Goal: Find specific page/section: Find specific page/section

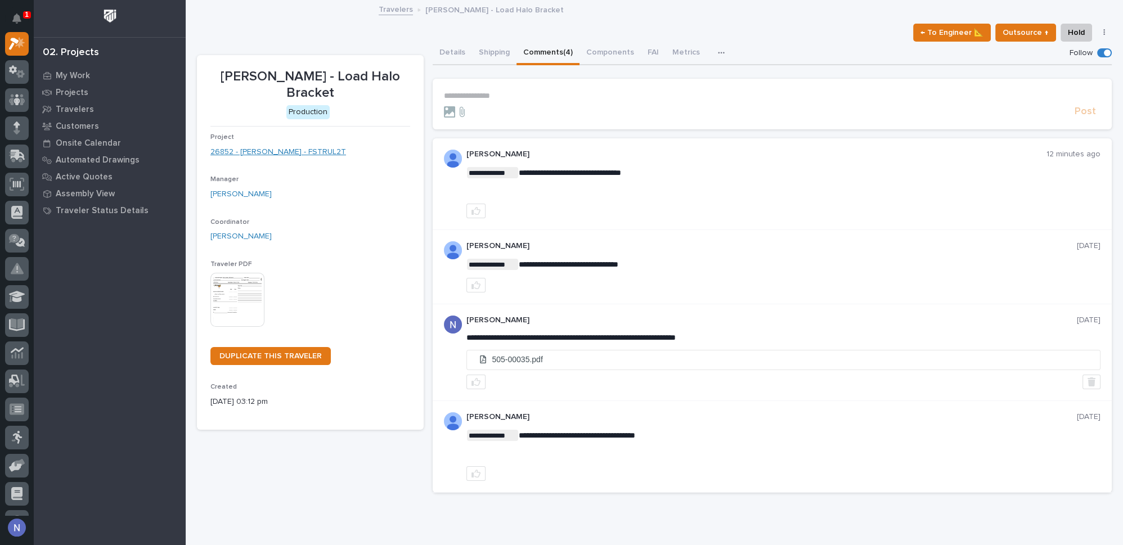
click at [257, 154] on link "26852 - Deloro Stellite - FSTRUL2T" at bounding box center [278, 152] width 136 height 12
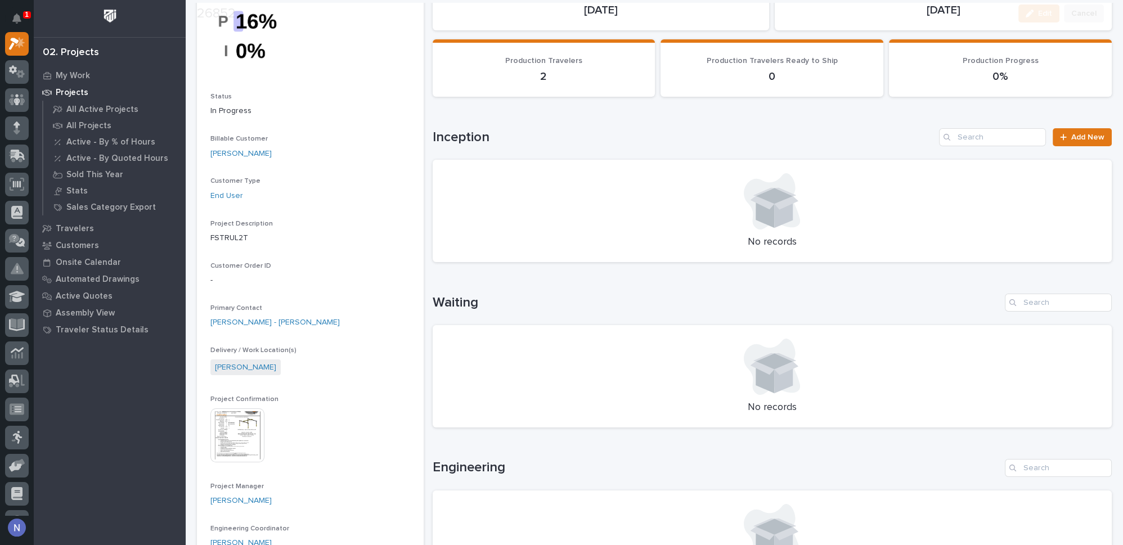
scroll to position [170, 0]
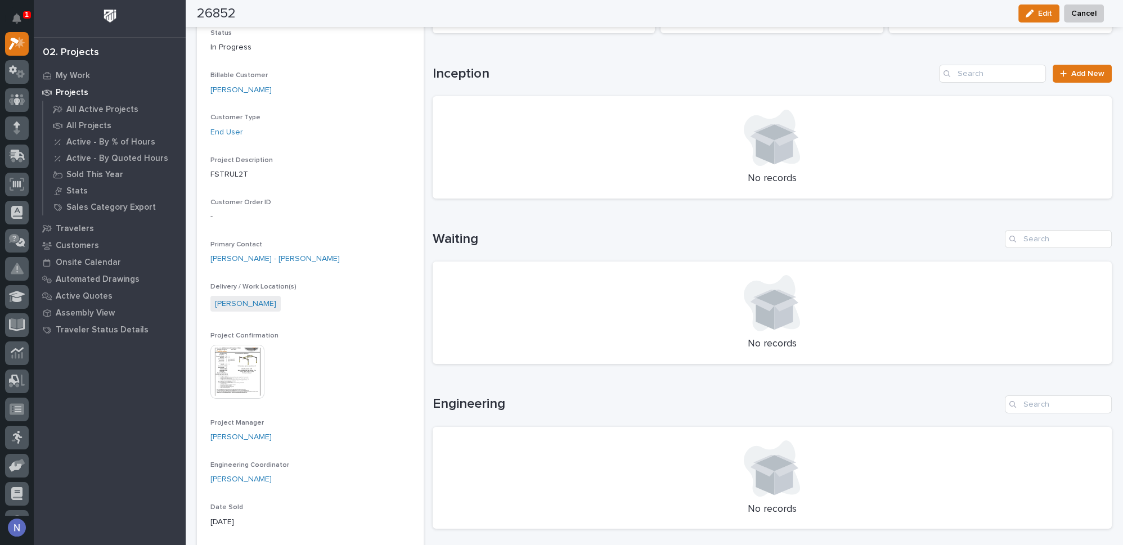
click at [241, 367] on img at bounding box center [237, 372] width 54 height 54
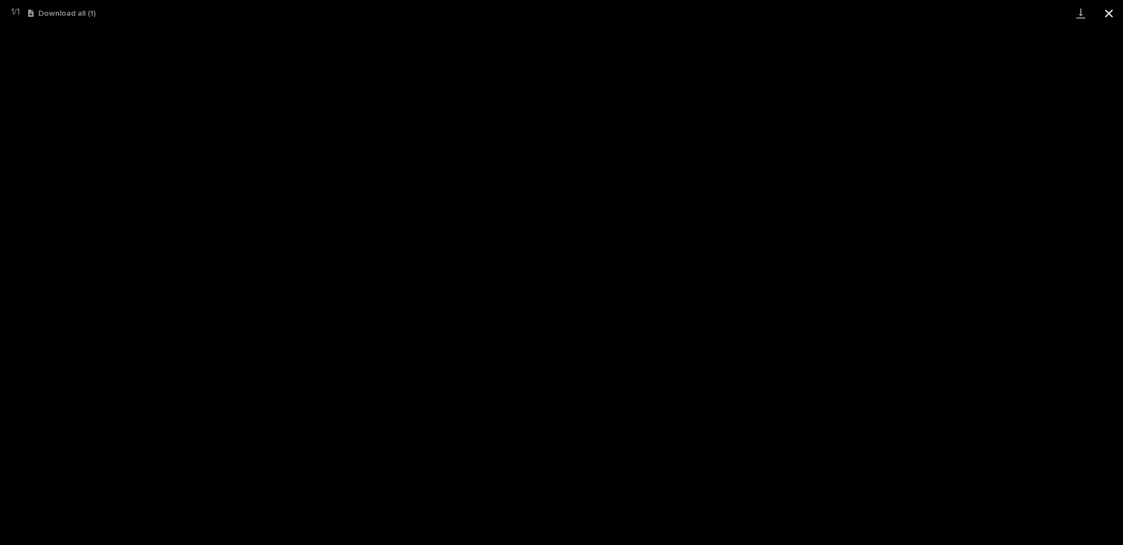
click at [1109, 16] on button "Close gallery" at bounding box center [1109, 13] width 28 height 26
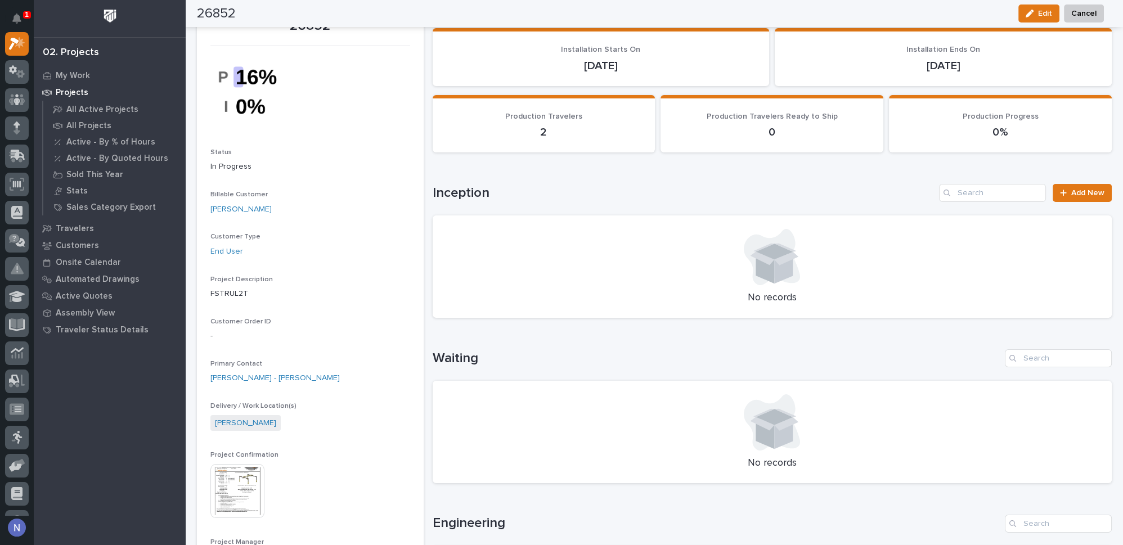
scroll to position [0, 0]
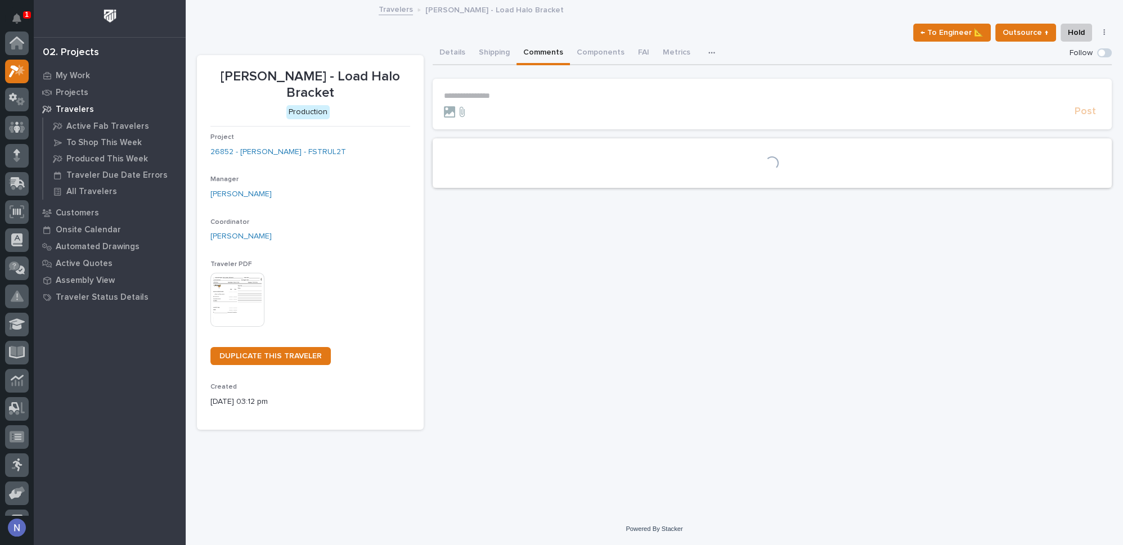
scroll to position [28, 0]
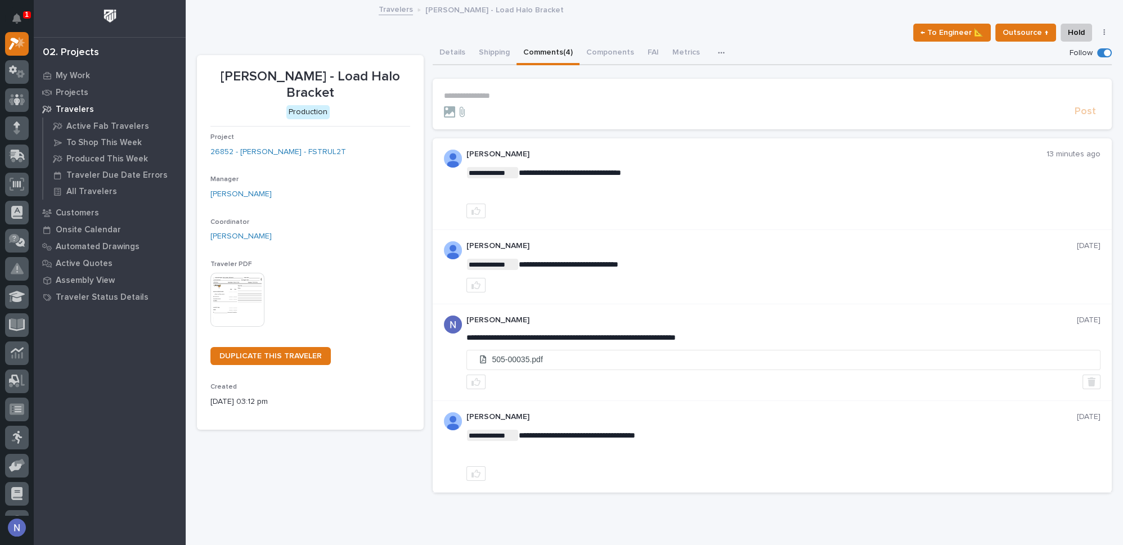
click at [537, 93] on p "**********" at bounding box center [772, 96] width 657 height 10
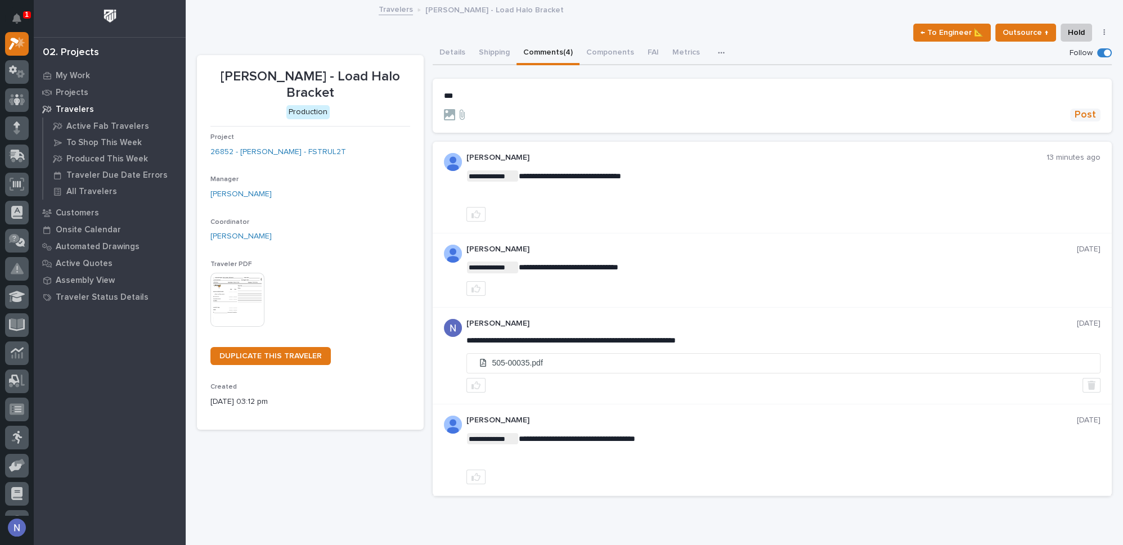
click at [1082, 111] on span "Post" at bounding box center [1085, 115] width 21 height 13
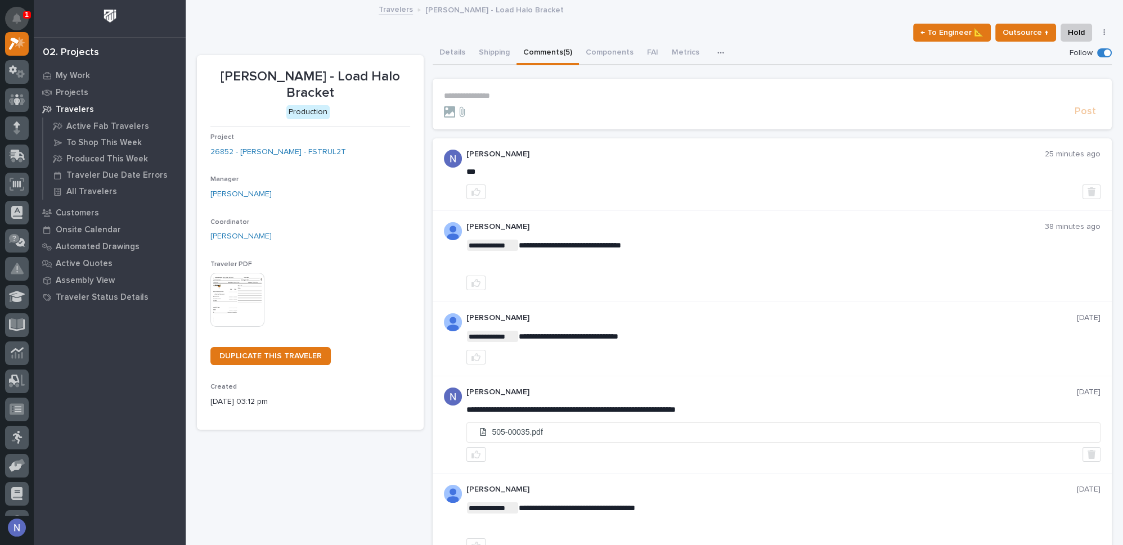
click at [18, 22] on icon "Notifications" at bounding box center [16, 19] width 9 height 10
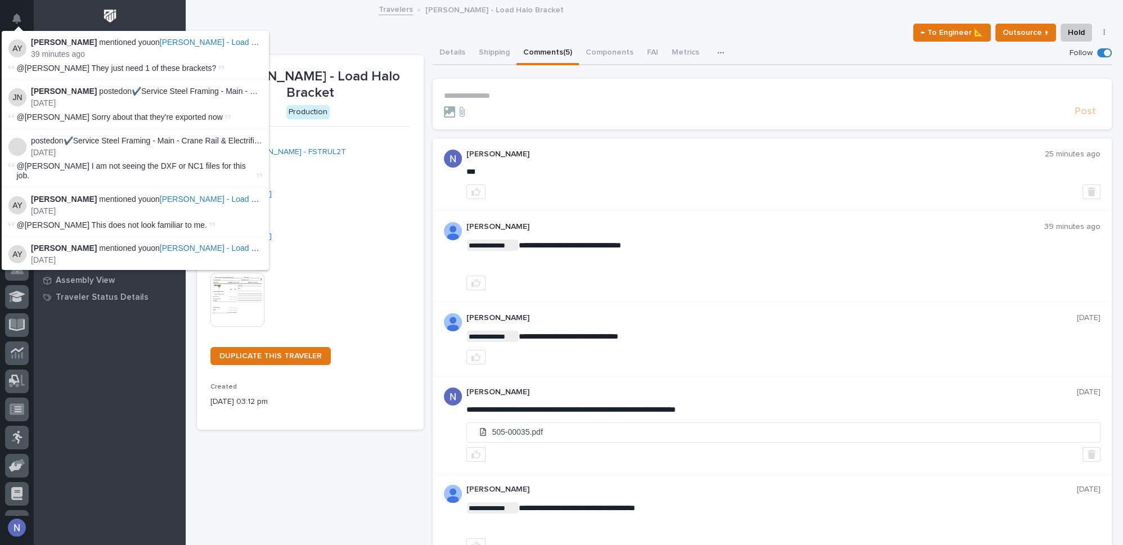
click at [291, 17] on div "Travelers Deloro Stellite - Load Halo Bracket" at bounding box center [654, 10] width 937 height 16
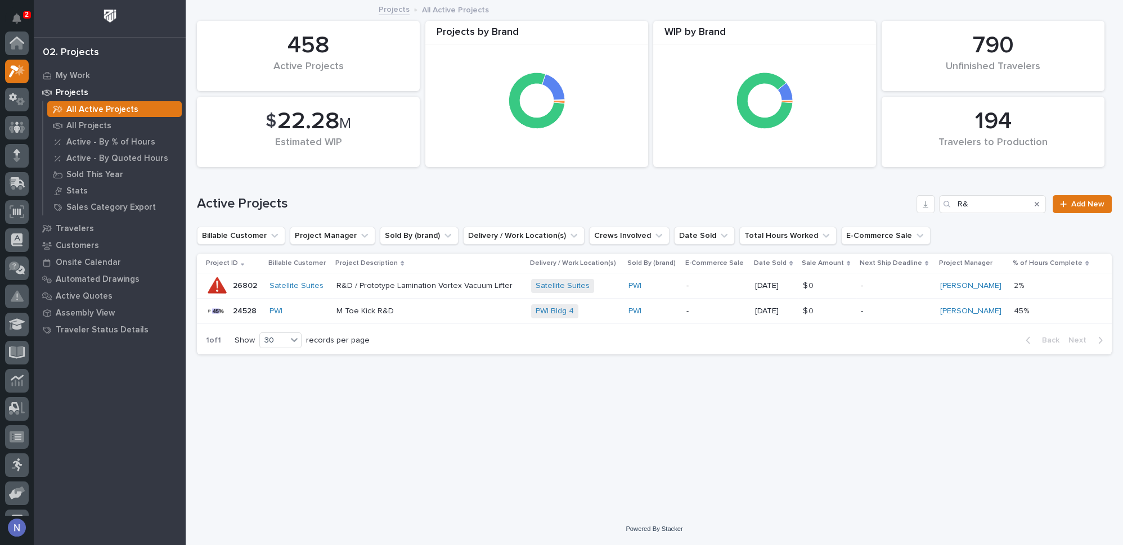
scroll to position [28, 0]
click at [14, 20] on icon "Notifications" at bounding box center [16, 19] width 9 height 10
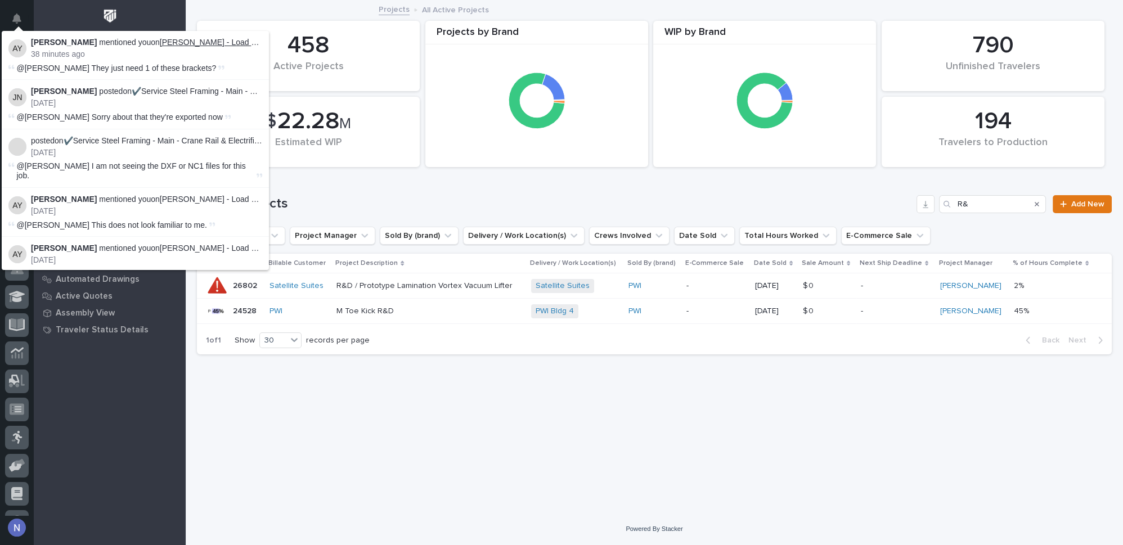
click at [227, 42] on link "[PERSON_NAME] - Load Halo Bracket" at bounding box center [228, 42] width 137 height 9
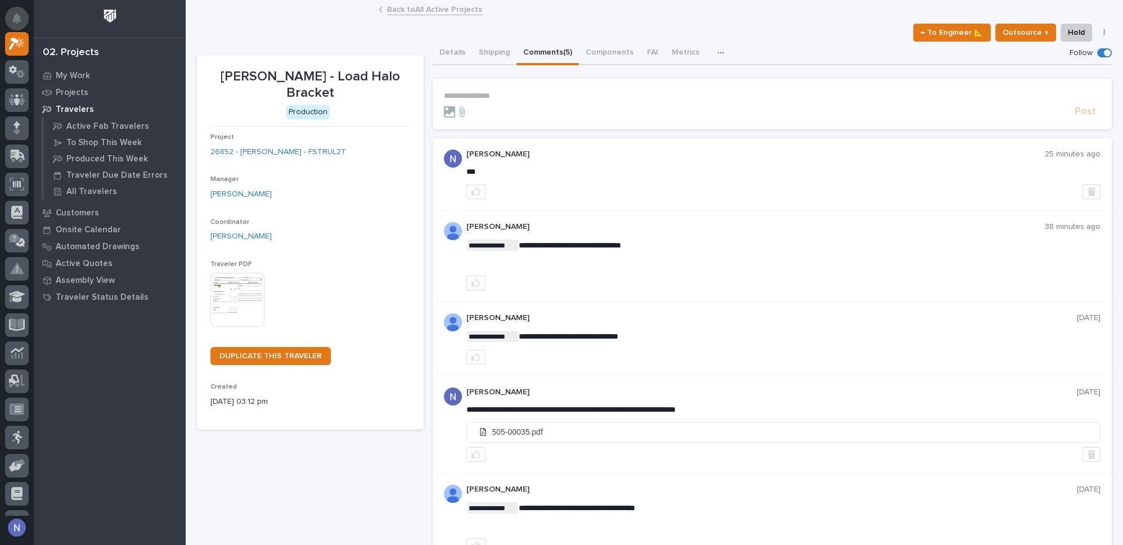
click at [17, 16] on icon "Notifications" at bounding box center [16, 19] width 9 height 10
click at [298, 21] on div "**********" at bounding box center [654, 287] width 915 height 573
click at [93, 82] on div "My Work" at bounding box center [110, 76] width 146 height 16
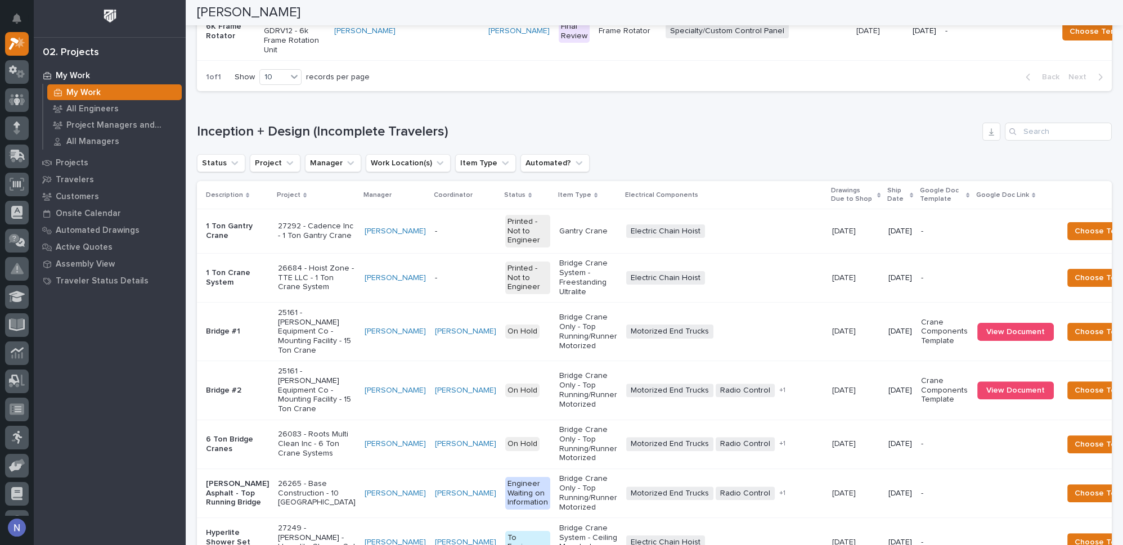
scroll to position [631, 0]
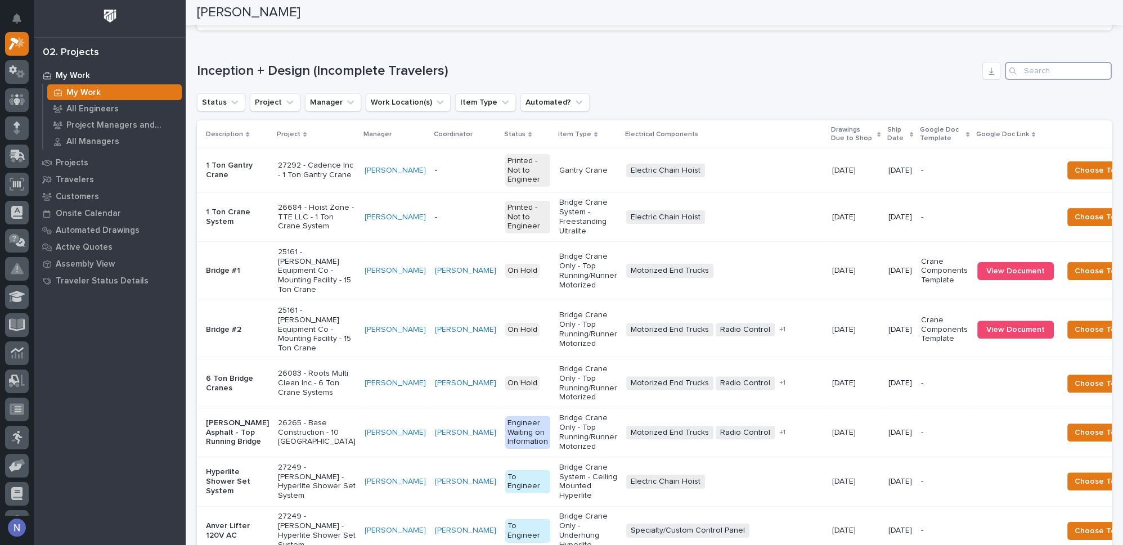
click at [1032, 80] on input "Search" at bounding box center [1058, 71] width 107 height 18
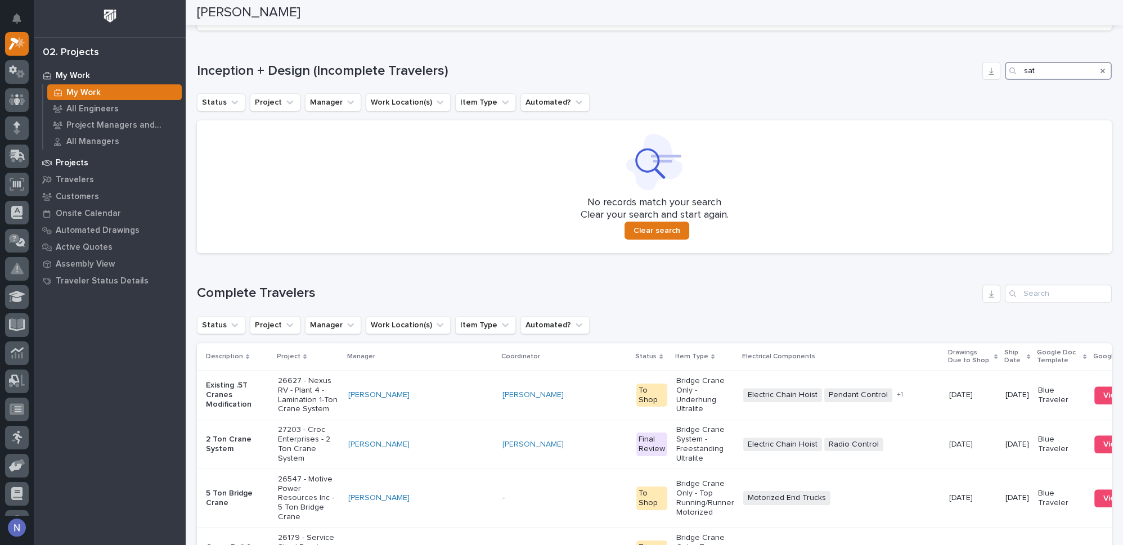
type input "sat"
click at [59, 161] on p "Projects" at bounding box center [72, 163] width 33 height 10
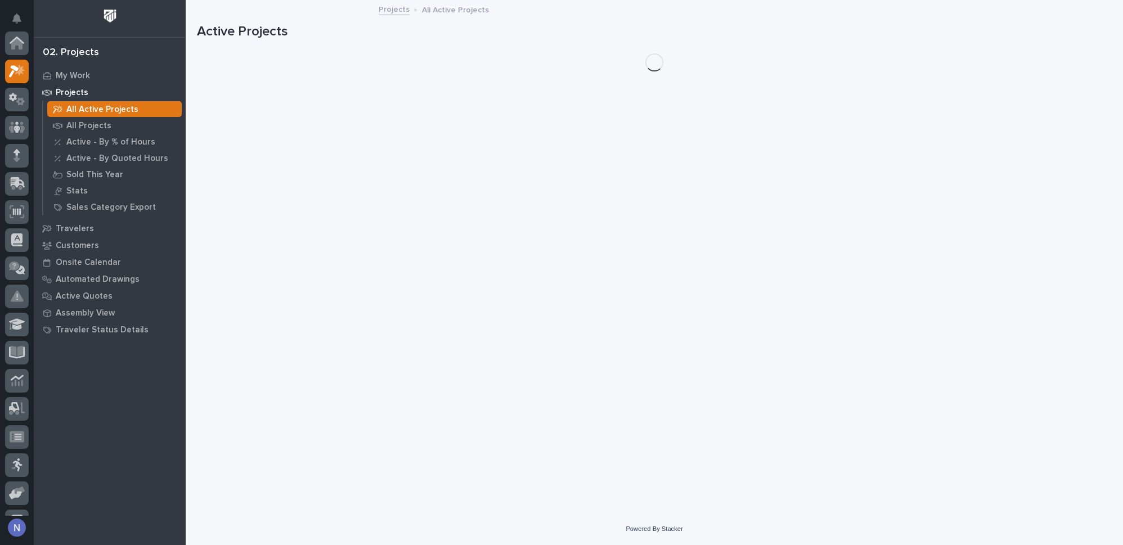
scroll to position [28, 0]
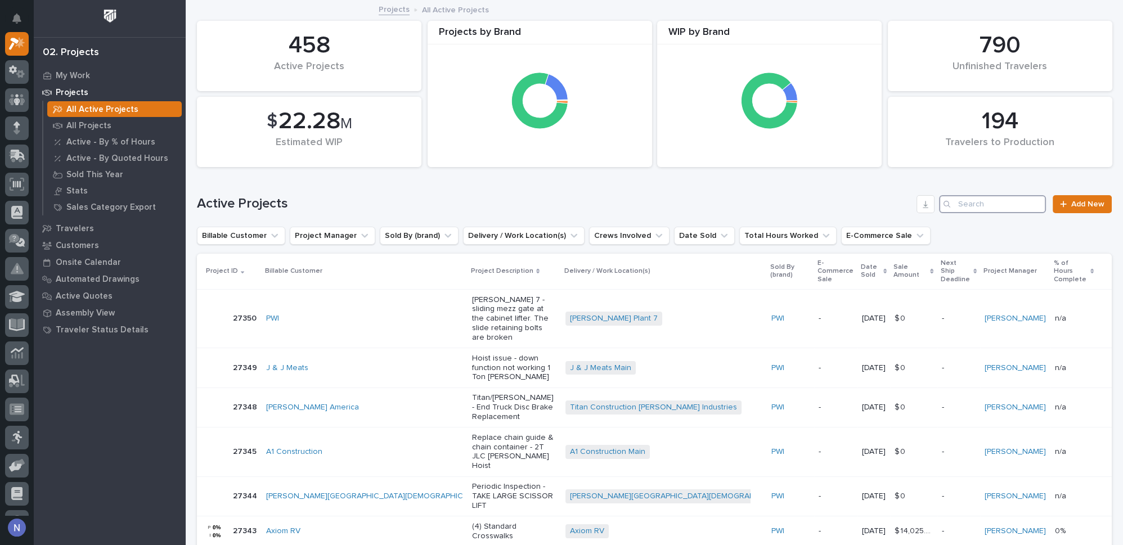
click at [973, 211] on input "Search" at bounding box center [992, 204] width 107 height 18
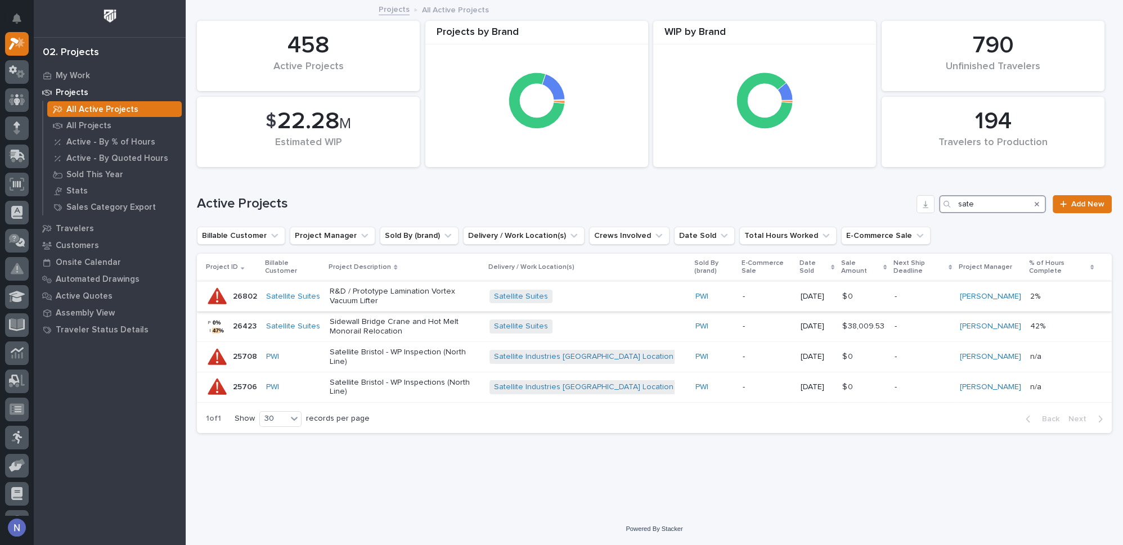
type input "sate"
click at [480, 287] on p "R&D / Prototype Lamination Vortex Vacuum Lifter" at bounding box center [405, 296] width 151 height 19
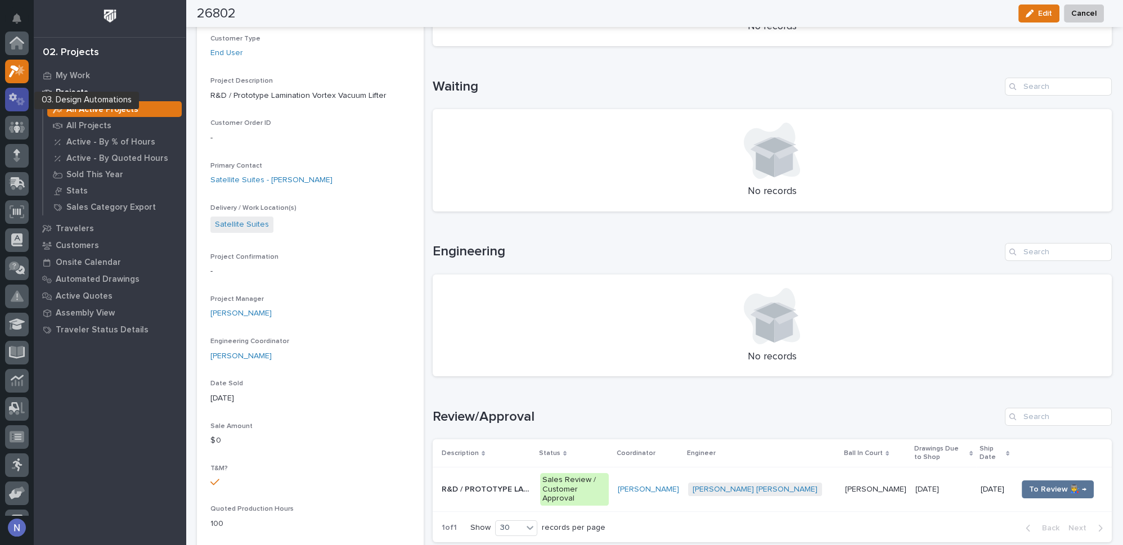
click at [9, 102] on icon at bounding box center [17, 99] width 16 height 13
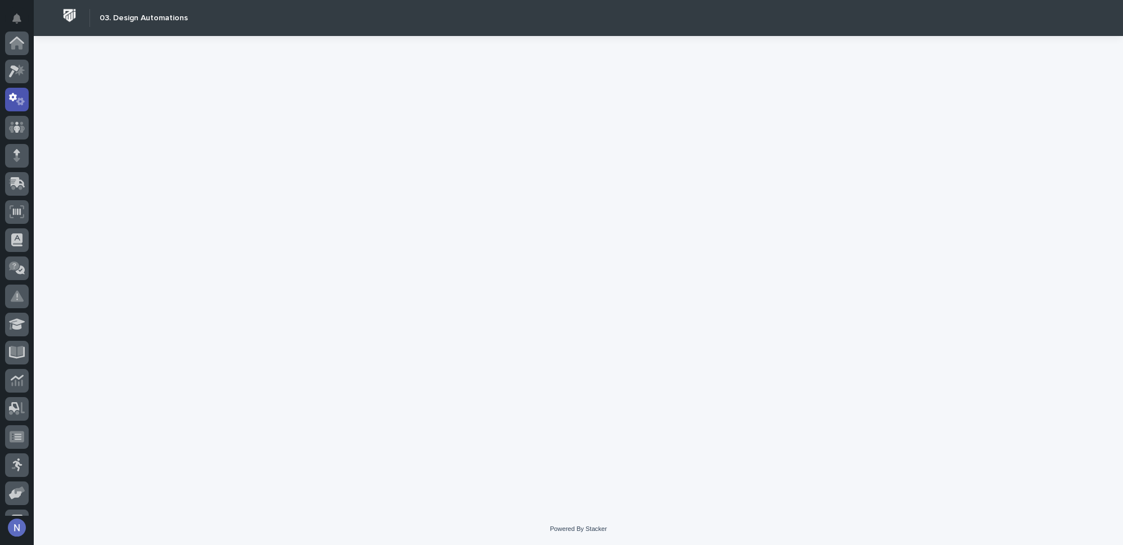
scroll to position [56, 0]
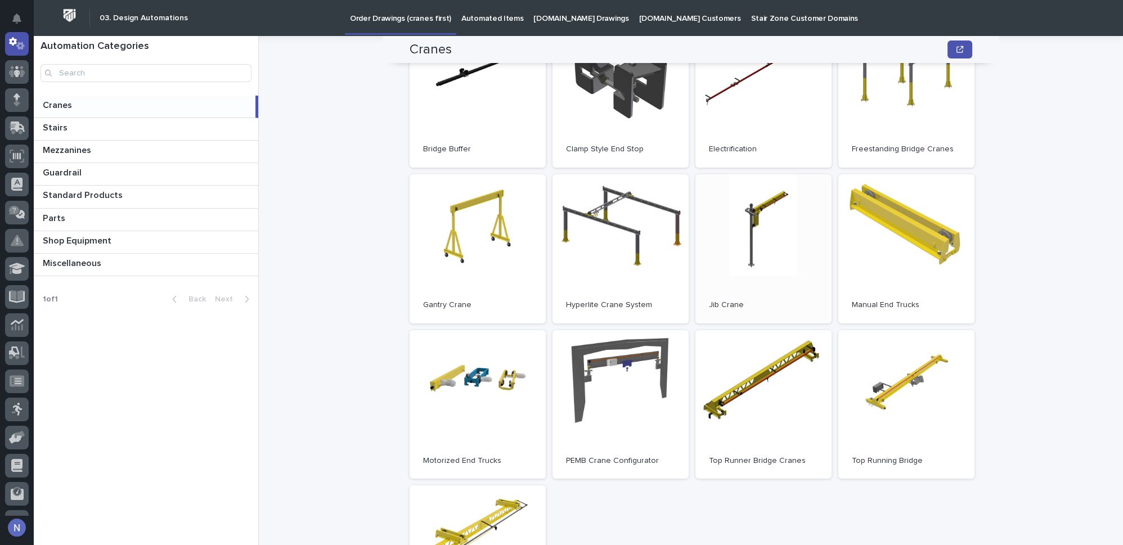
scroll to position [153, 0]
click at [742, 254] on link "Open" at bounding box center [763, 248] width 136 height 149
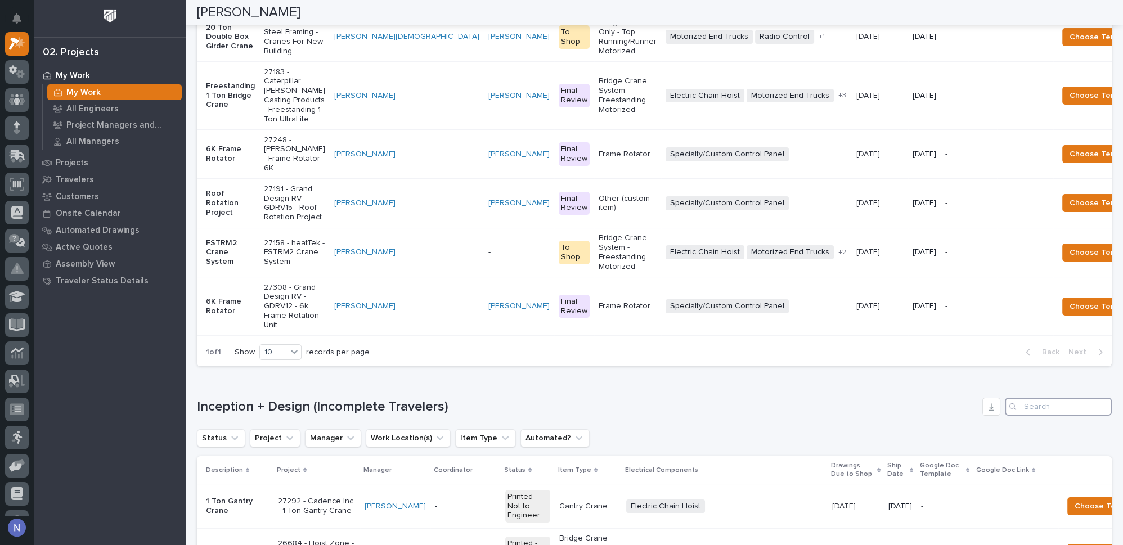
scroll to position [426, 0]
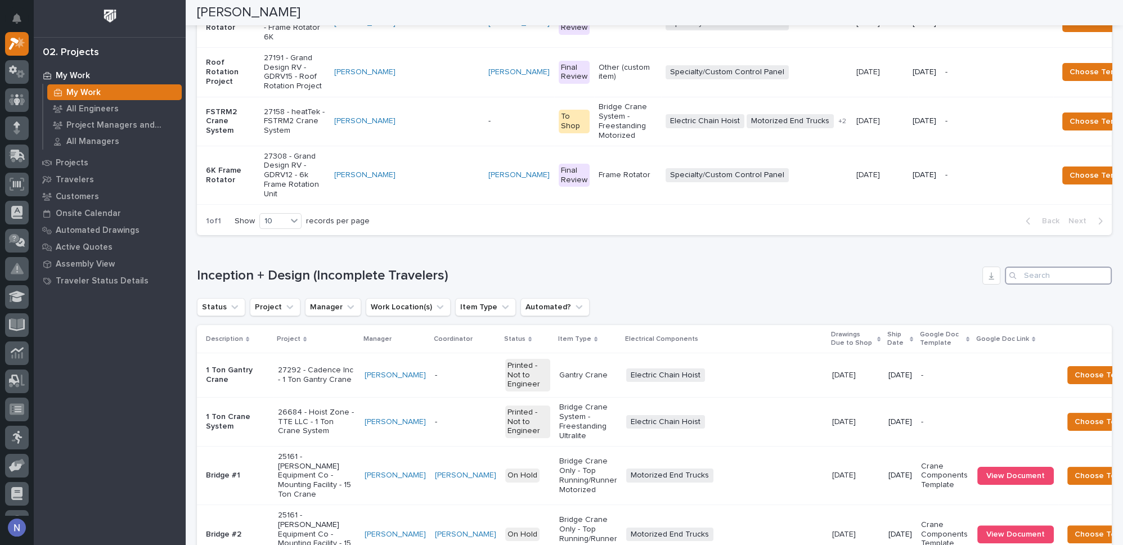
click at [1035, 285] on input "Search" at bounding box center [1058, 276] width 107 height 18
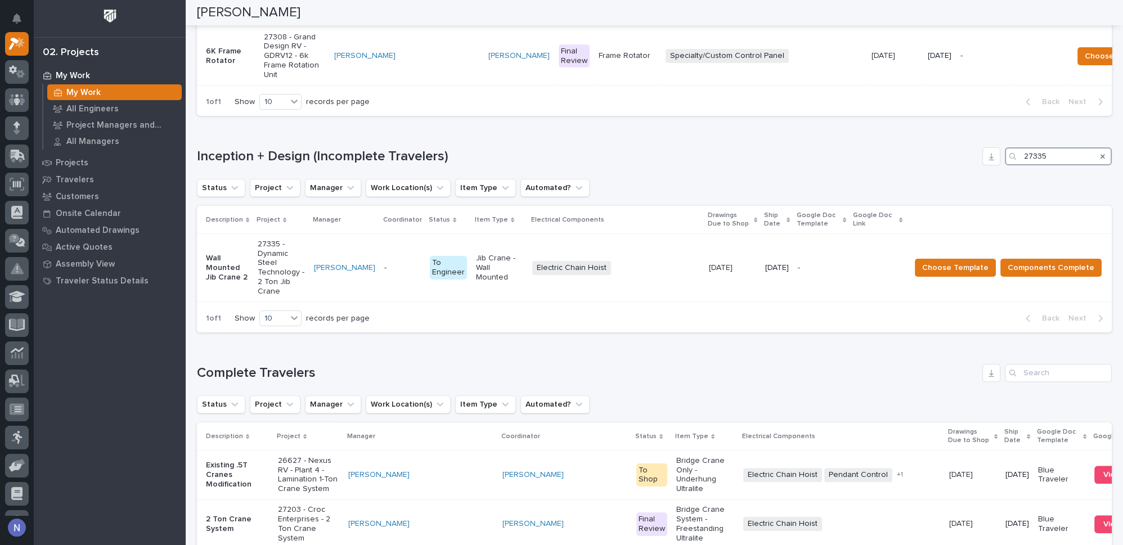
scroll to position [550, 0]
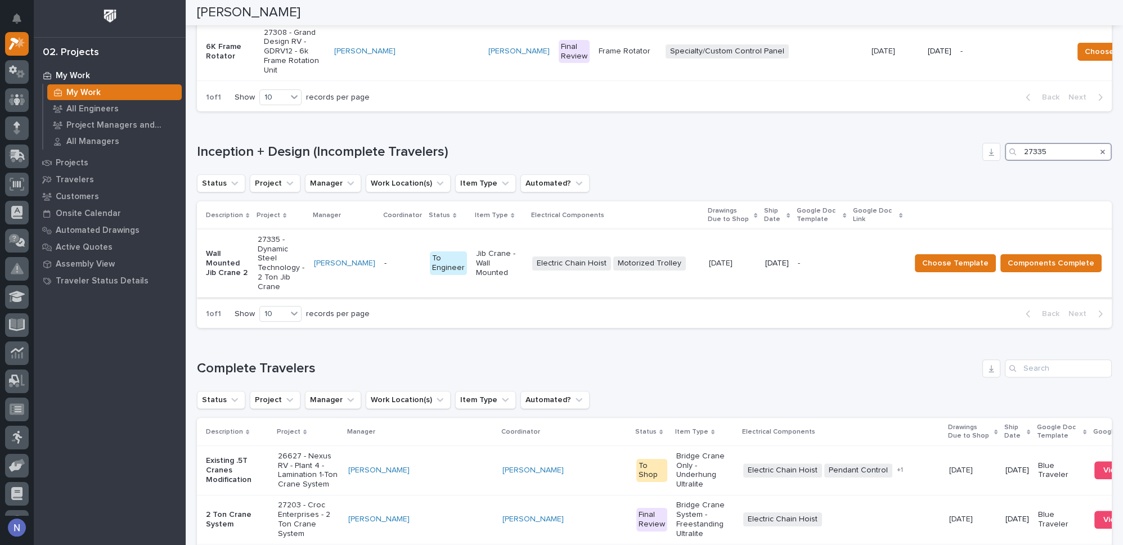
type input "27335"
click at [854, 268] on div at bounding box center [877, 263] width 47 height 9
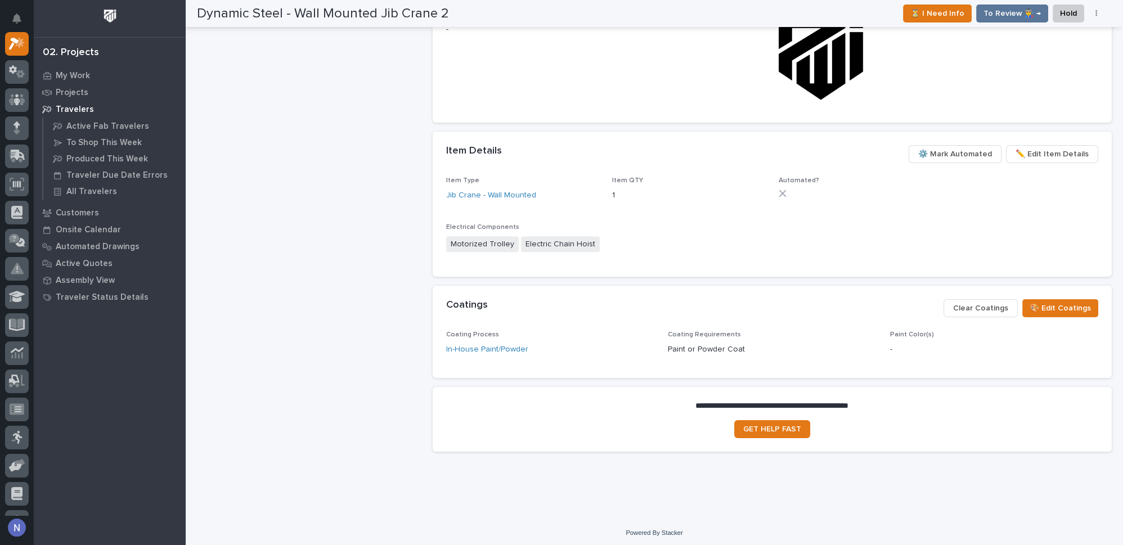
scroll to position [688, 0]
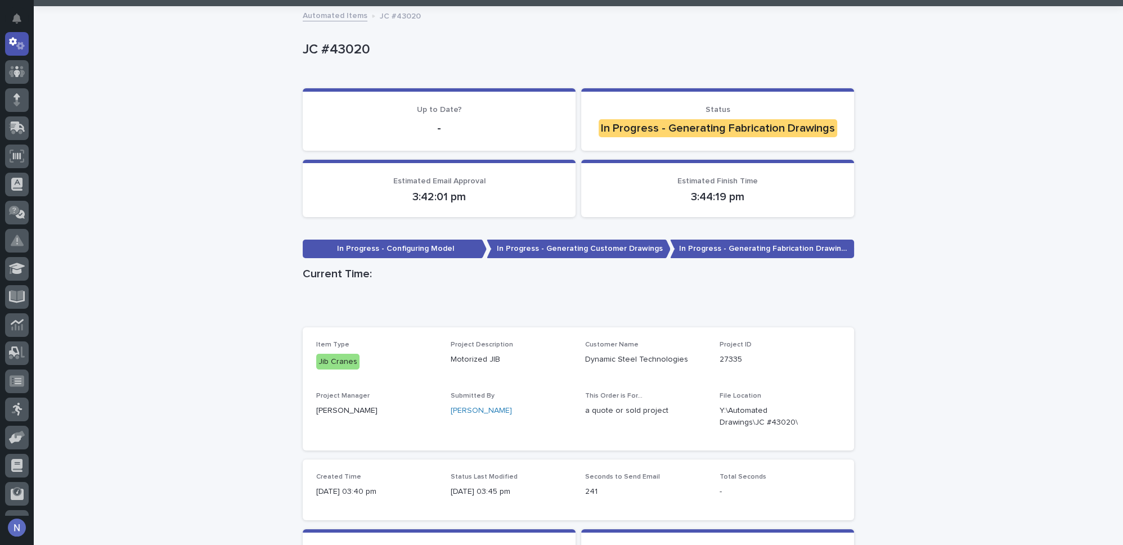
scroll to position [56, 0]
